Goal: Register for event/course

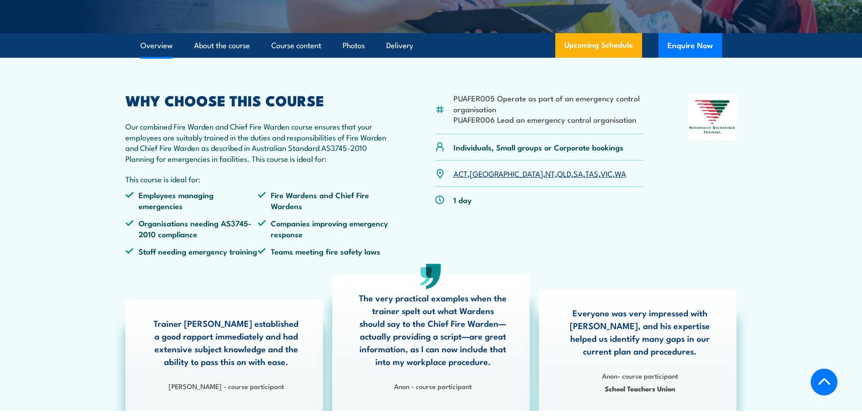
click at [484, 114] on li "PUAFER005 Operate as part of an emergency control organisation" at bounding box center [548, 103] width 190 height 21
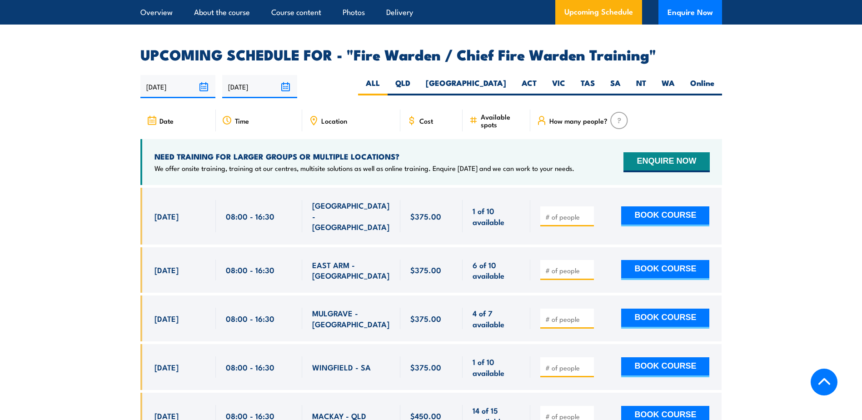
scroll to position [1542, 0]
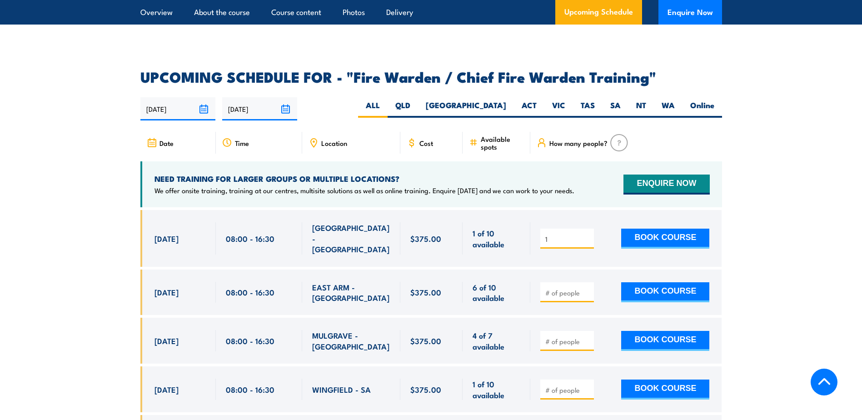
type input "1"
click at [586, 234] on input "1" at bounding box center [567, 238] width 45 height 9
click at [624, 232] on button "BOOK COURSE" at bounding box center [665, 239] width 88 height 20
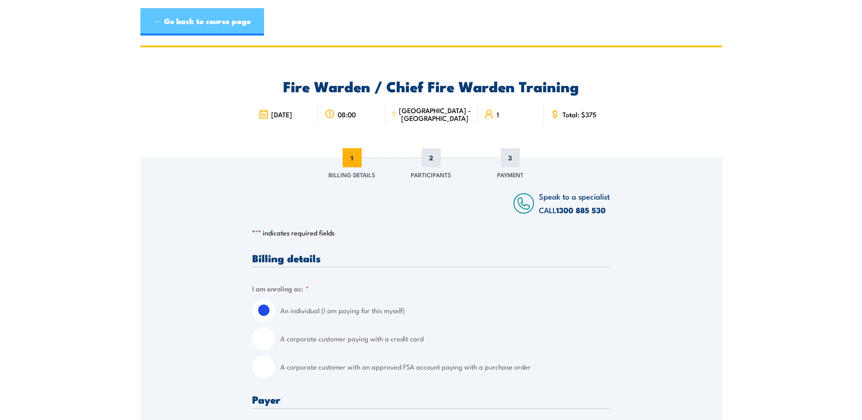
click at [151, 20] on link "← Go back to course page" at bounding box center [202, 21] width 124 height 27
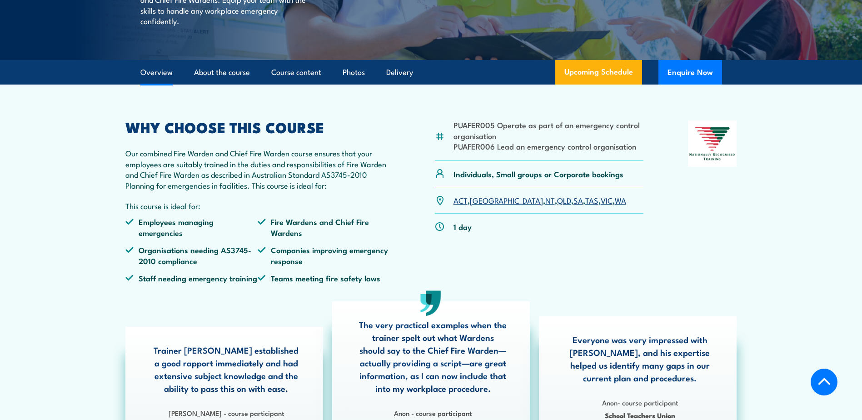
scroll to position [221, 0]
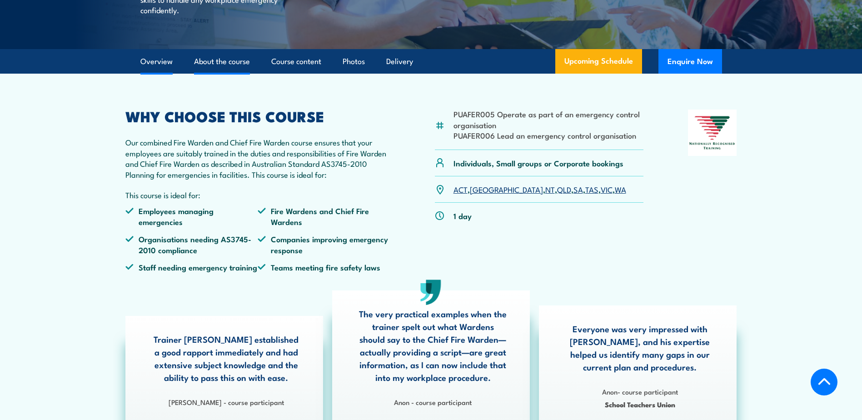
click at [211, 74] on link "About the course" at bounding box center [222, 62] width 56 height 24
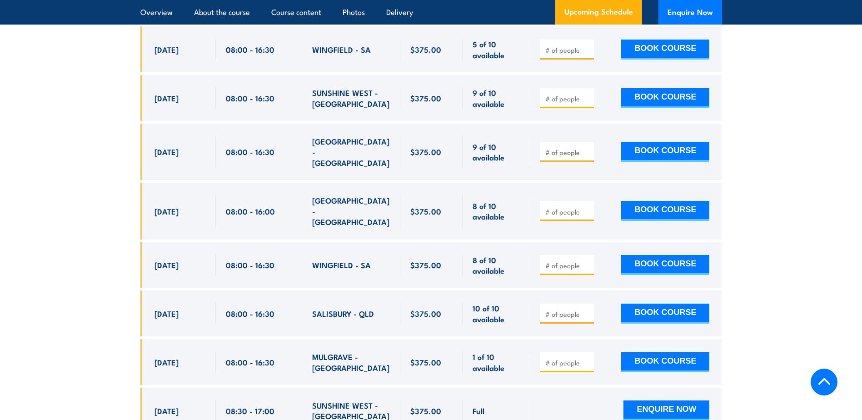
scroll to position [668, 0]
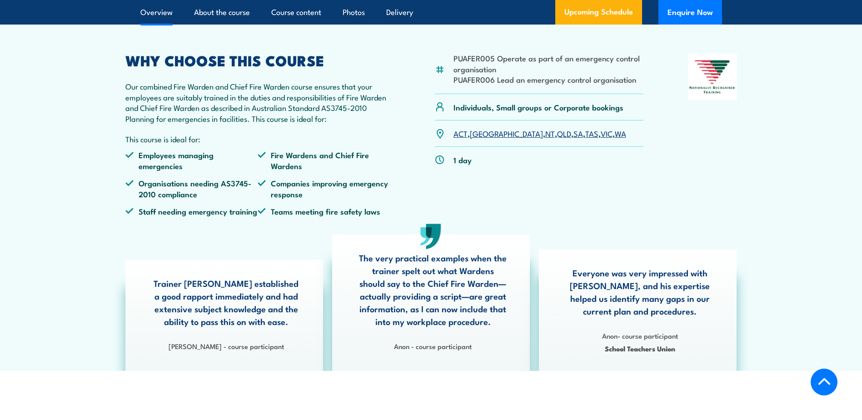
scroll to position [263, 0]
